Goal: Task Accomplishment & Management: Use online tool/utility

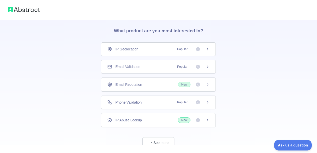
scroll to position [30, 0]
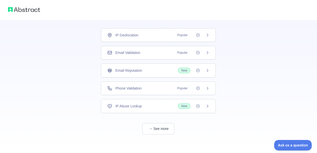
click at [126, 89] on span "Phone Validation" at bounding box center [128, 88] width 26 height 5
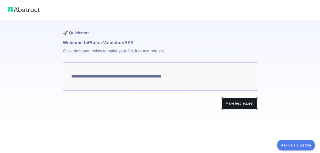
click at [228, 102] on button "Make test request" at bounding box center [239, 103] width 35 height 11
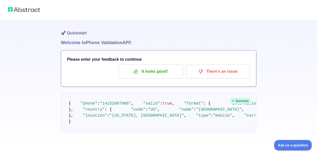
scroll to position [72, 0]
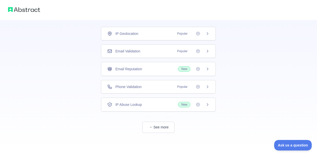
scroll to position [30, 0]
